Goal: Information Seeking & Learning: Check status

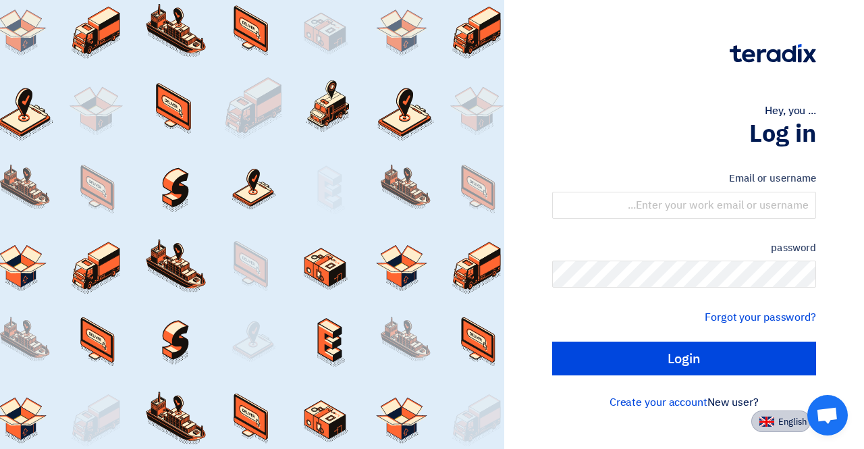
click at [786, 424] on font "English" at bounding box center [792, 421] width 28 height 13
type input "Sign in"
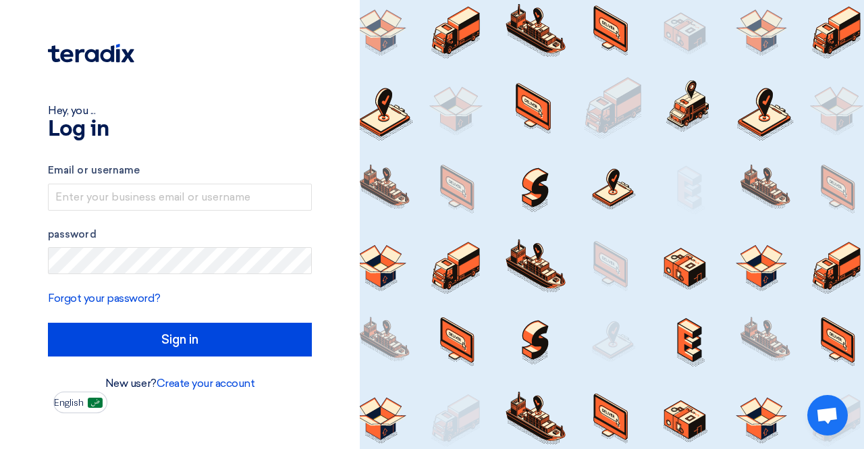
click at [468, 226] on div at bounding box center [612, 224] width 504 height 449
click at [236, 200] on input "text" at bounding box center [180, 197] width 264 height 27
type input "[EMAIL_ADDRESS][DOMAIN_NAME]"
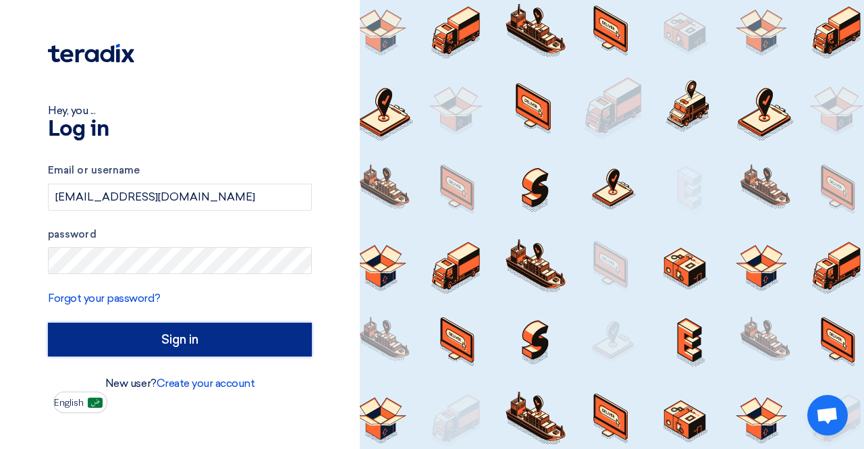
click at [210, 339] on input "Sign in" at bounding box center [180, 340] width 264 height 34
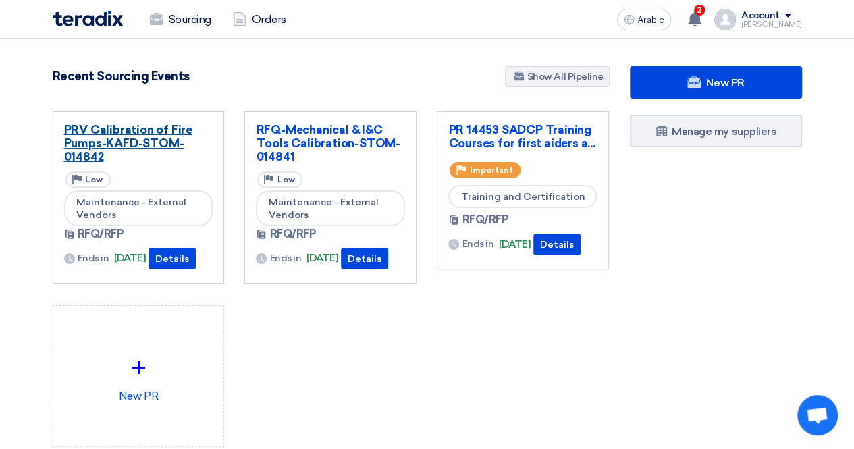
click at [202, 160] on link "PRV Calibration of Fire Pumps-KAFD-STOM-014842" at bounding box center [138, 143] width 149 height 40
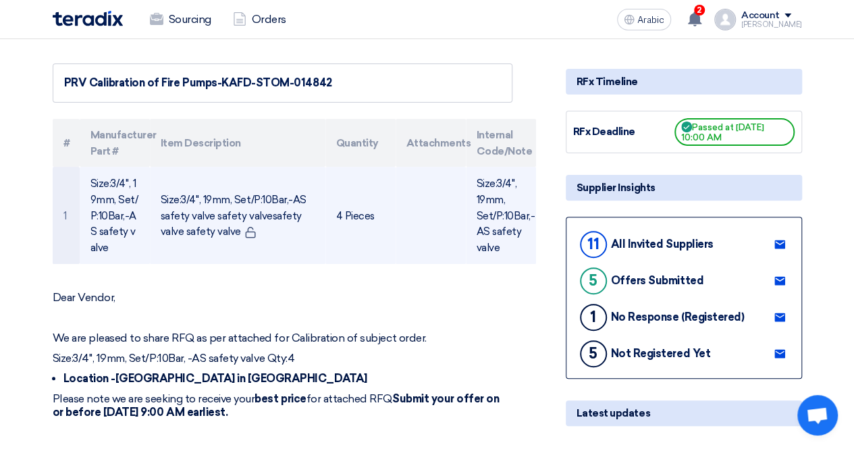
scroll to position [270, 0]
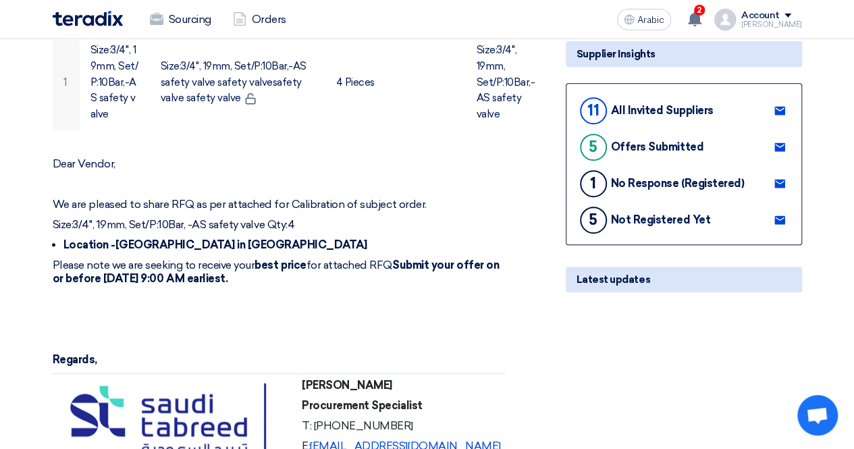
click at [410, 325] on div "Dear Vendor, We are pleased to share RFQ as per attached for Calibration of sub…" at bounding box center [282, 330] width 459 height 347
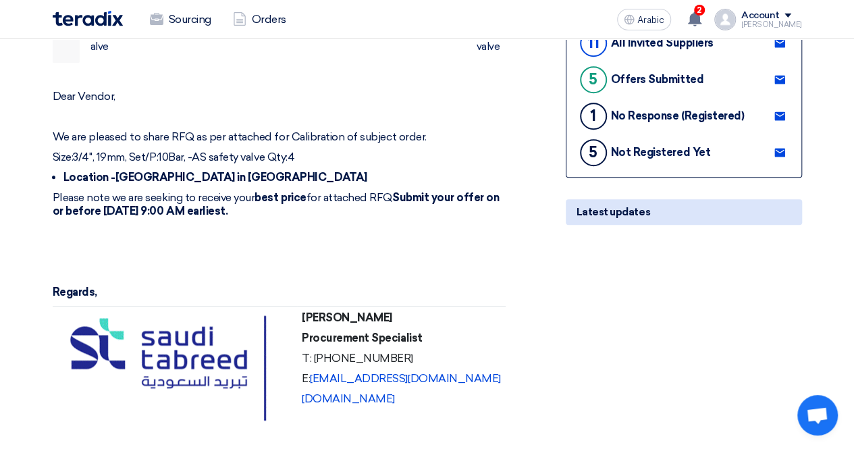
scroll to position [337, 0]
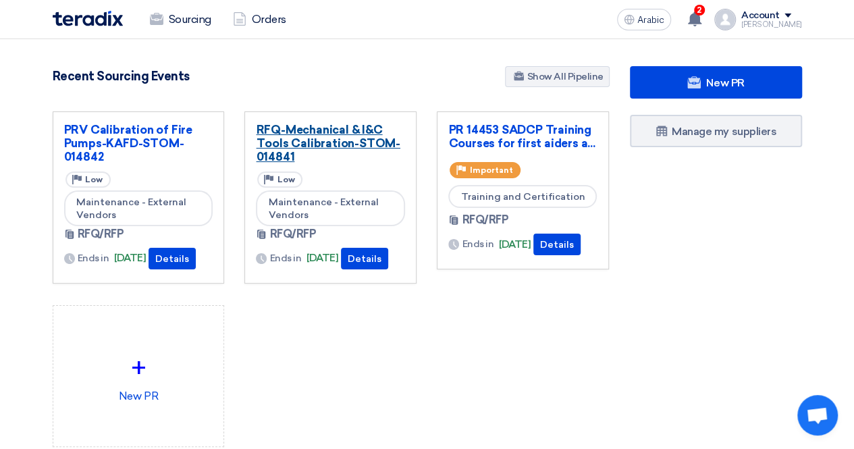
click at [343, 148] on font "RFQ-Mechanical & I&C Tools Calibration-STOM-014841" at bounding box center [328, 143] width 144 height 40
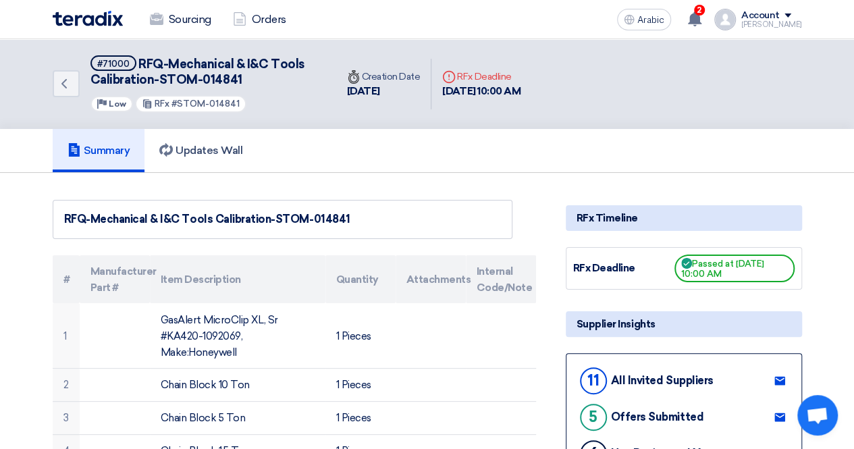
click at [506, 82] on div "Deadline RFx Deadline" at bounding box center [481, 76] width 78 height 14
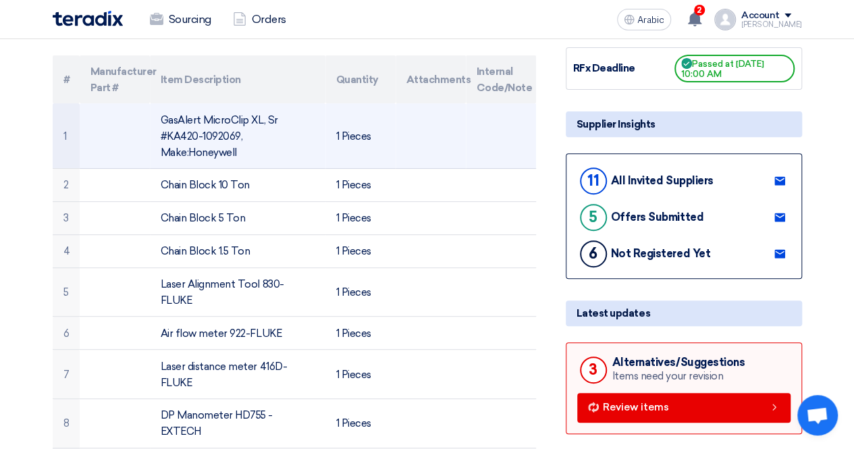
scroll to position [202, 0]
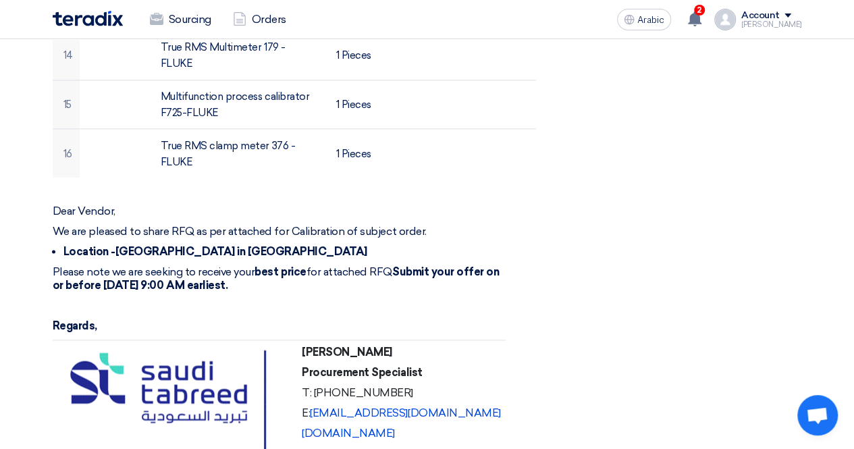
scroll to position [1080, 0]
